Goal: Task Accomplishment & Management: Manage account settings

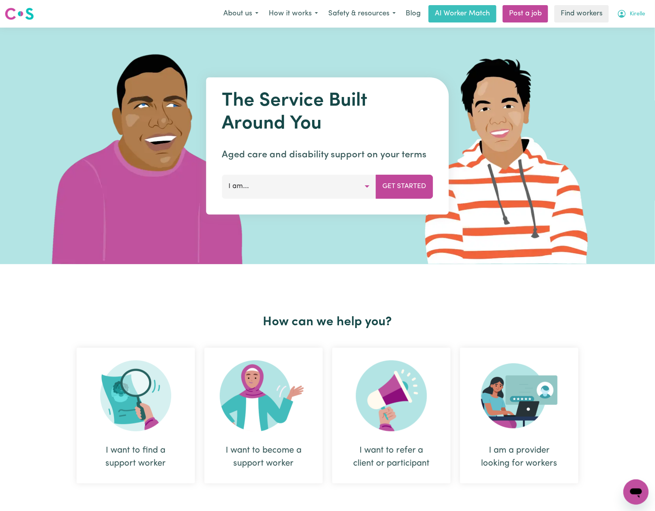
click at [628, 12] on button "Kirelle" at bounding box center [631, 14] width 38 height 17
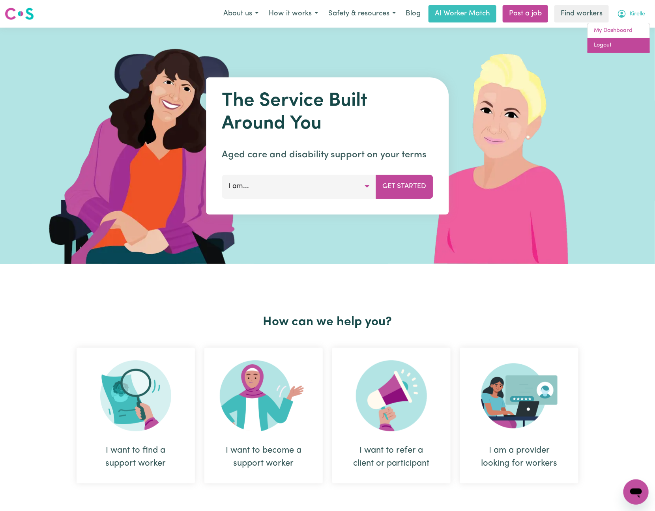
drag, startPoint x: 627, startPoint y: 49, endPoint x: 627, endPoint y: 40, distance: 8.7
click at [627, 49] on link "Logout" at bounding box center [618, 45] width 62 height 15
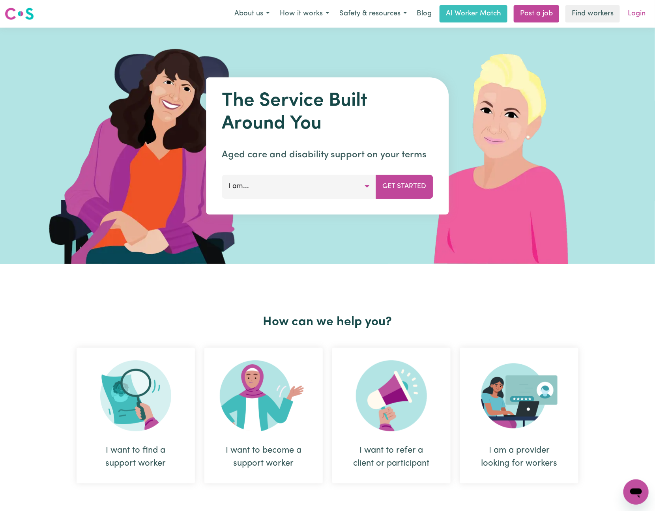
click at [627, 21] on link "Login" at bounding box center [636, 13] width 27 height 17
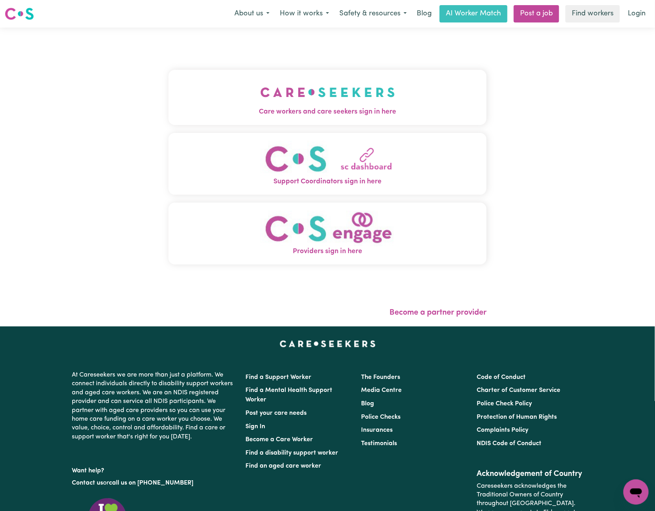
drag, startPoint x: 260, startPoint y: 112, endPoint x: 203, endPoint y: 109, distance: 57.7
click at [260, 113] on span "Care workers and care seekers sign in here" at bounding box center [327, 112] width 318 height 10
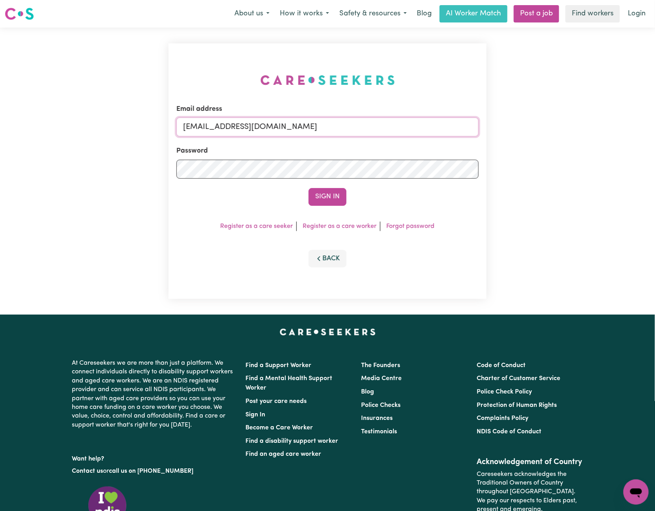
drag, startPoint x: 225, startPoint y: 123, endPoint x: 603, endPoint y: 122, distance: 377.6
click at [603, 122] on div "Email address [EMAIL_ADDRESS][DOMAIN_NAME] Password Sign In Register as a care …" at bounding box center [327, 171] width 655 height 287
paste input "[PERSON_NAME]"
type input "[EMAIL_ADDRESS][PERSON_NAME][DOMAIN_NAME]"
click at [309, 188] on button "Sign In" at bounding box center [328, 196] width 38 height 17
